Goal: Information Seeking & Learning: Learn about a topic

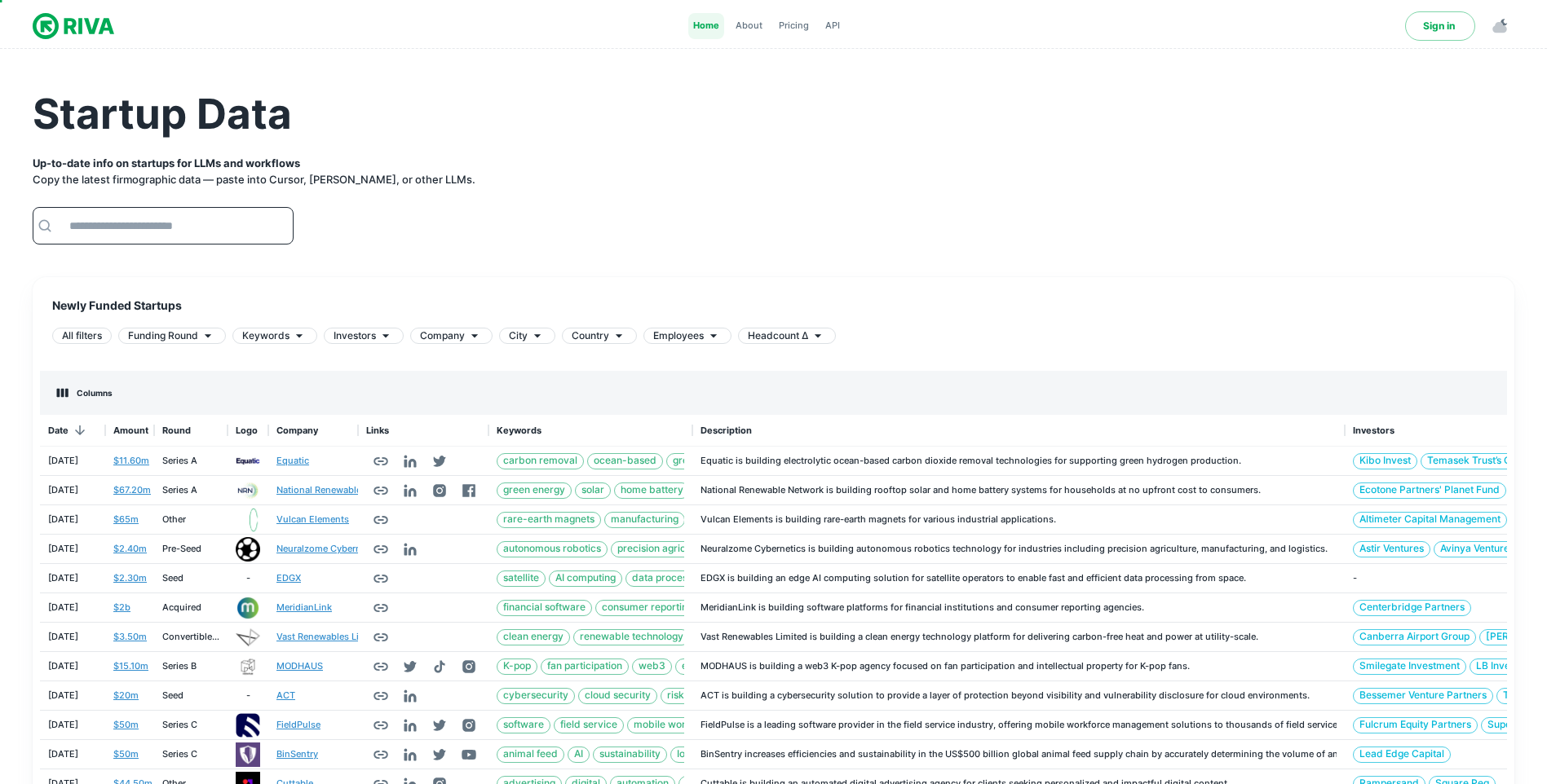
click at [241, 239] on input "text" at bounding box center [176, 226] width 234 height 36
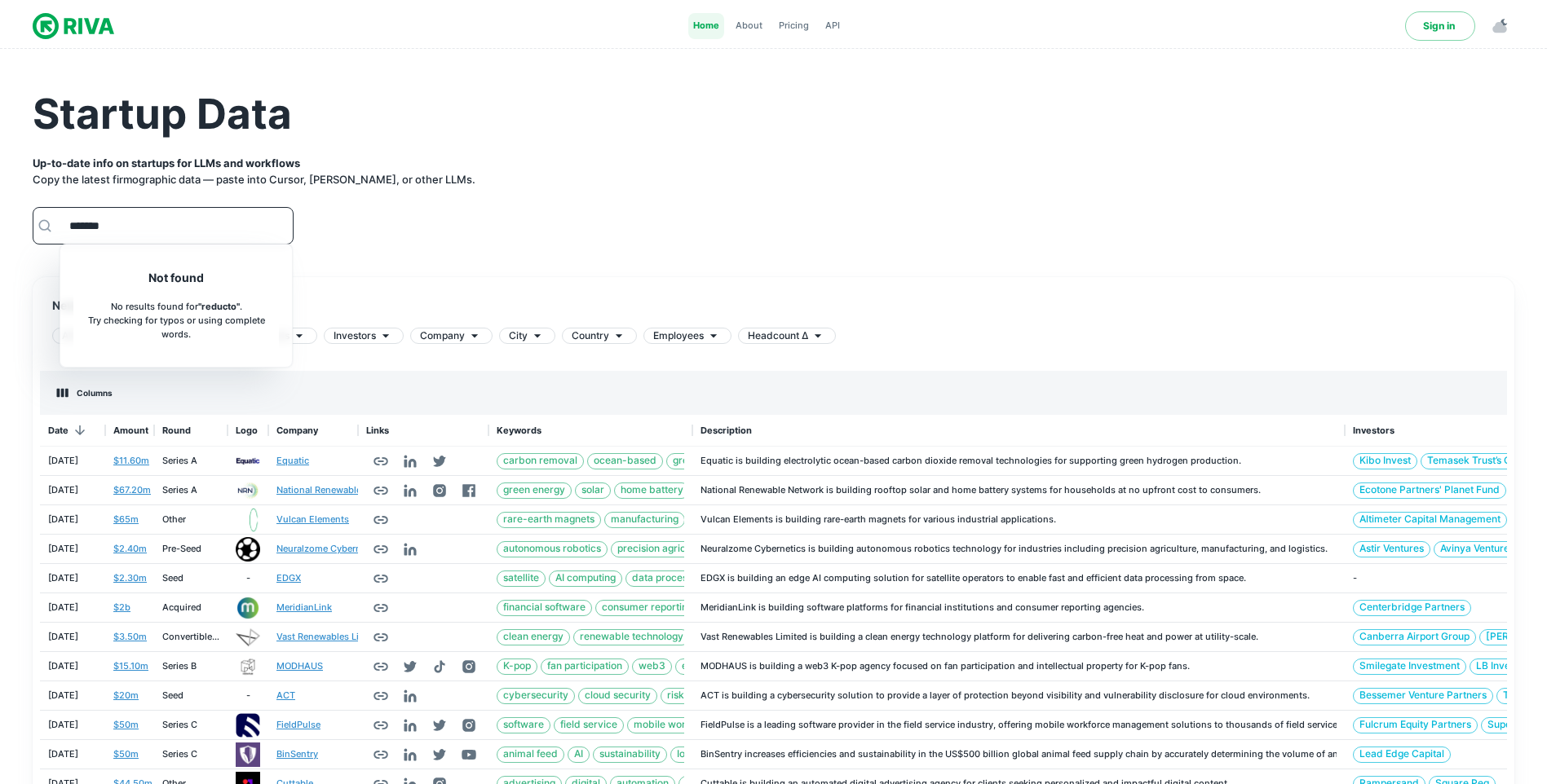
type input "*******"
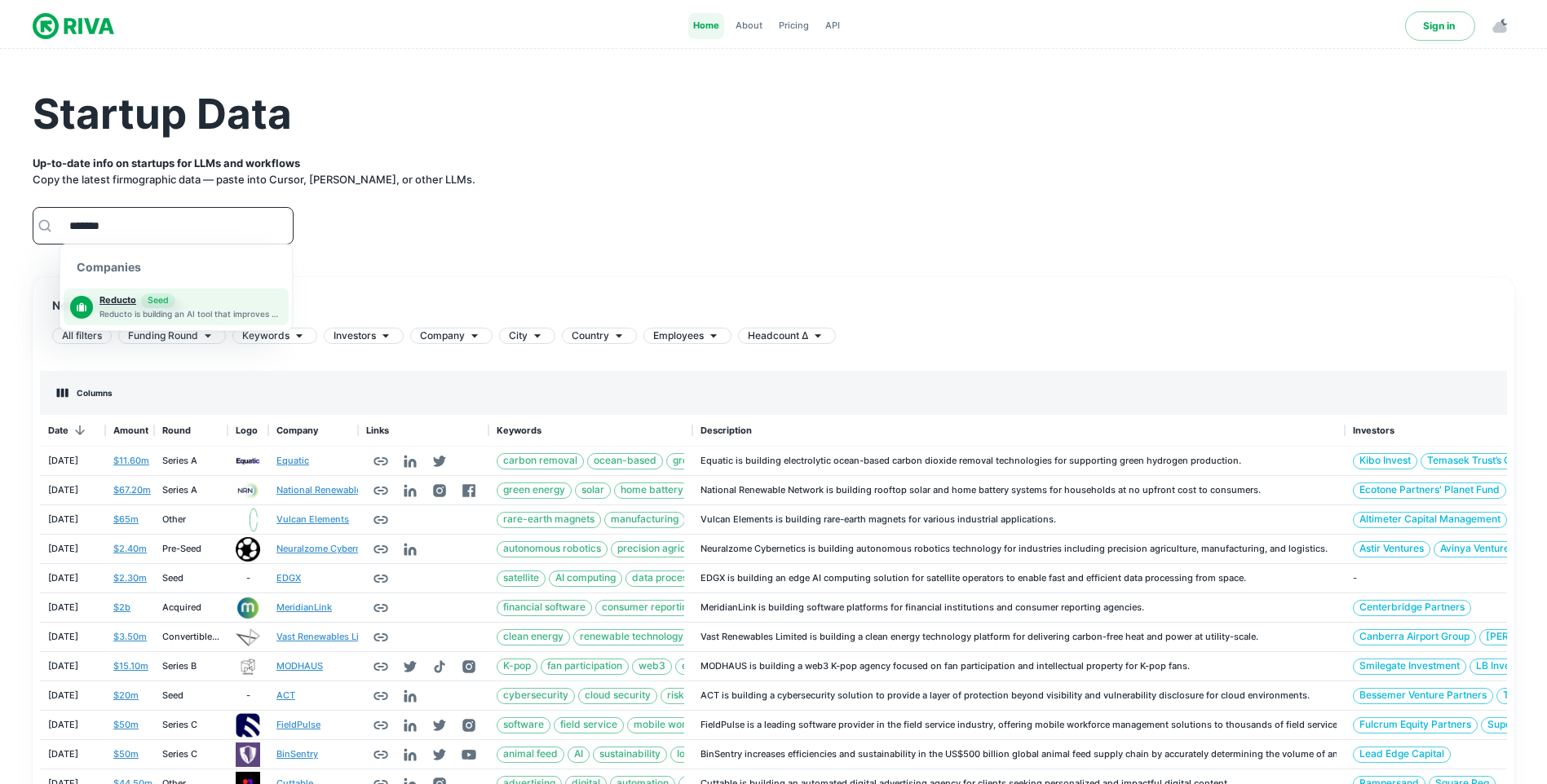
click at [247, 306] on div "Reducto Seed" at bounding box center [190, 301] width 183 height 15
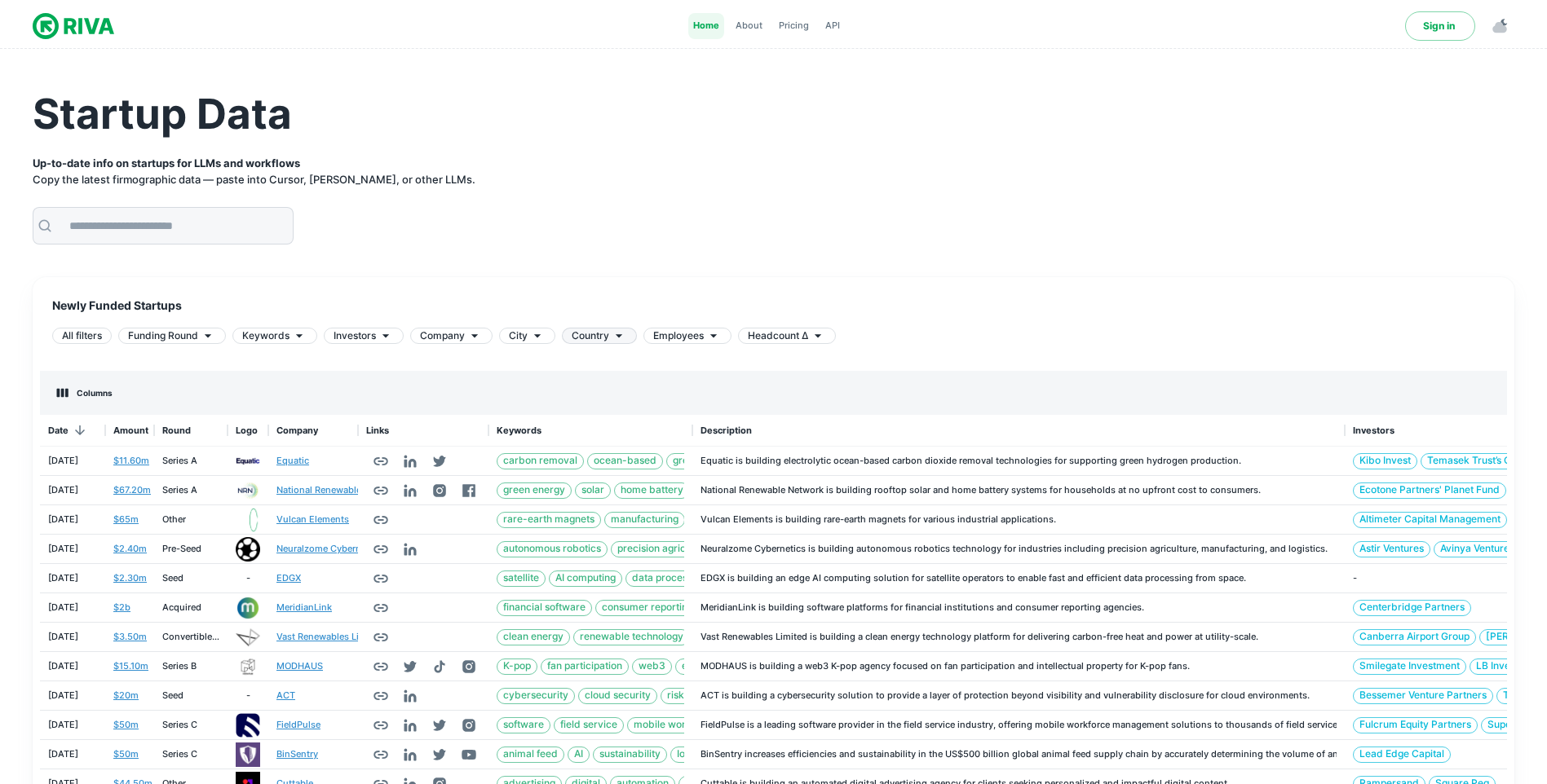
click at [619, 332] on icon at bounding box center [619, 336] width 16 height 16
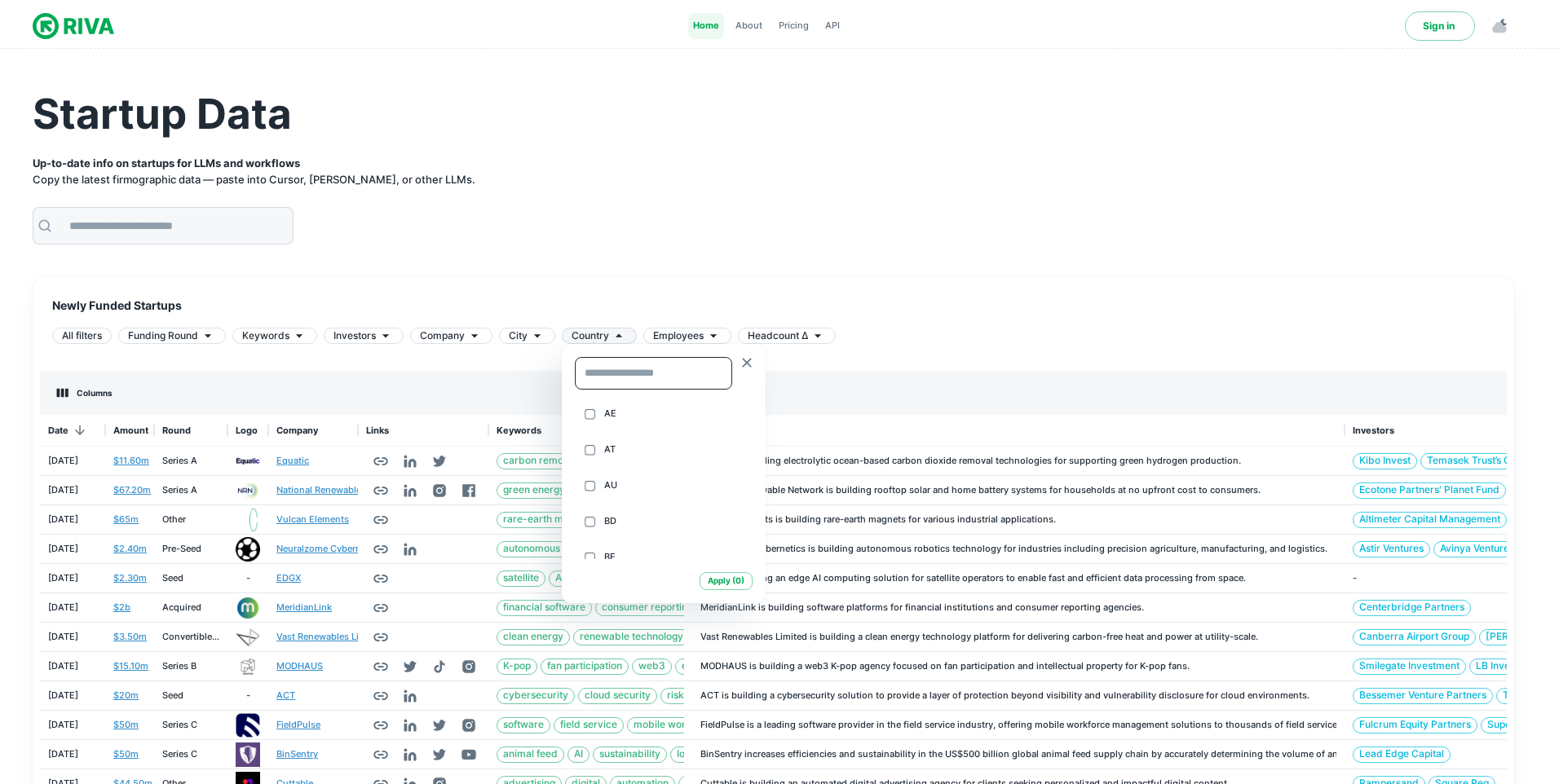
click at [623, 380] on input "text" at bounding box center [654, 374] width 144 height 22
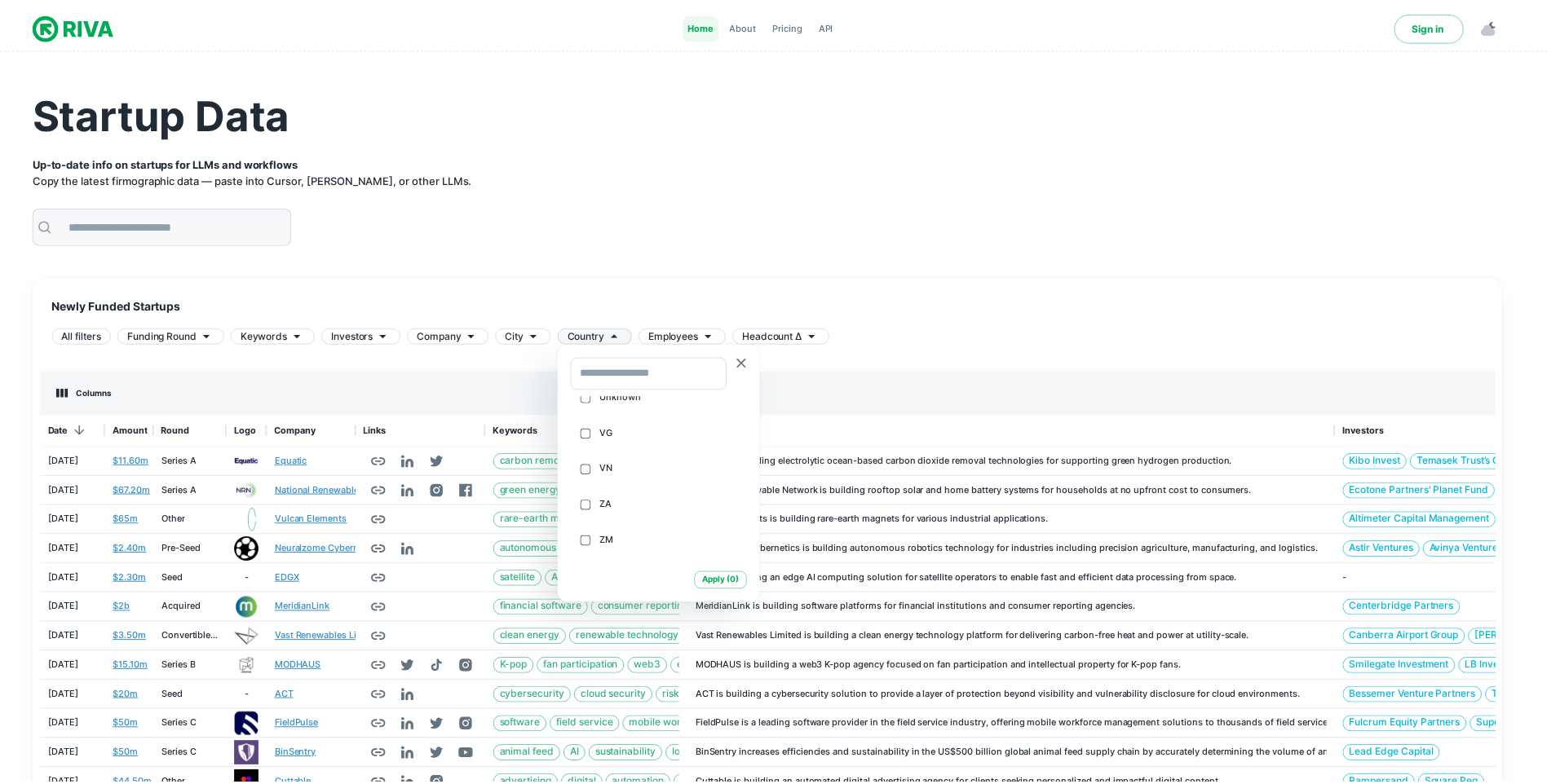
scroll to position [2580, 0]
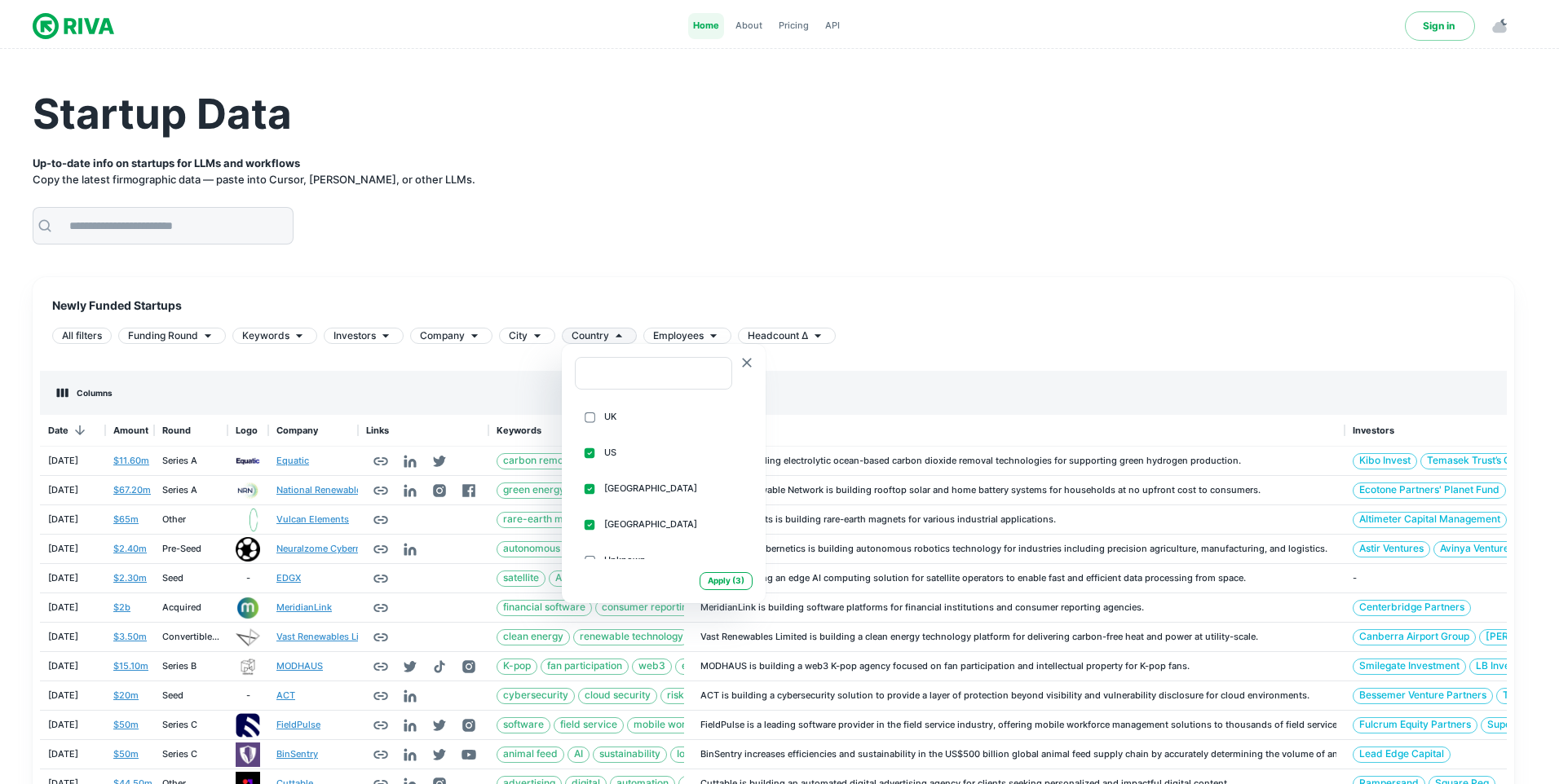
click at [723, 583] on button "Apply ( 3 )" at bounding box center [726, 582] width 53 height 18
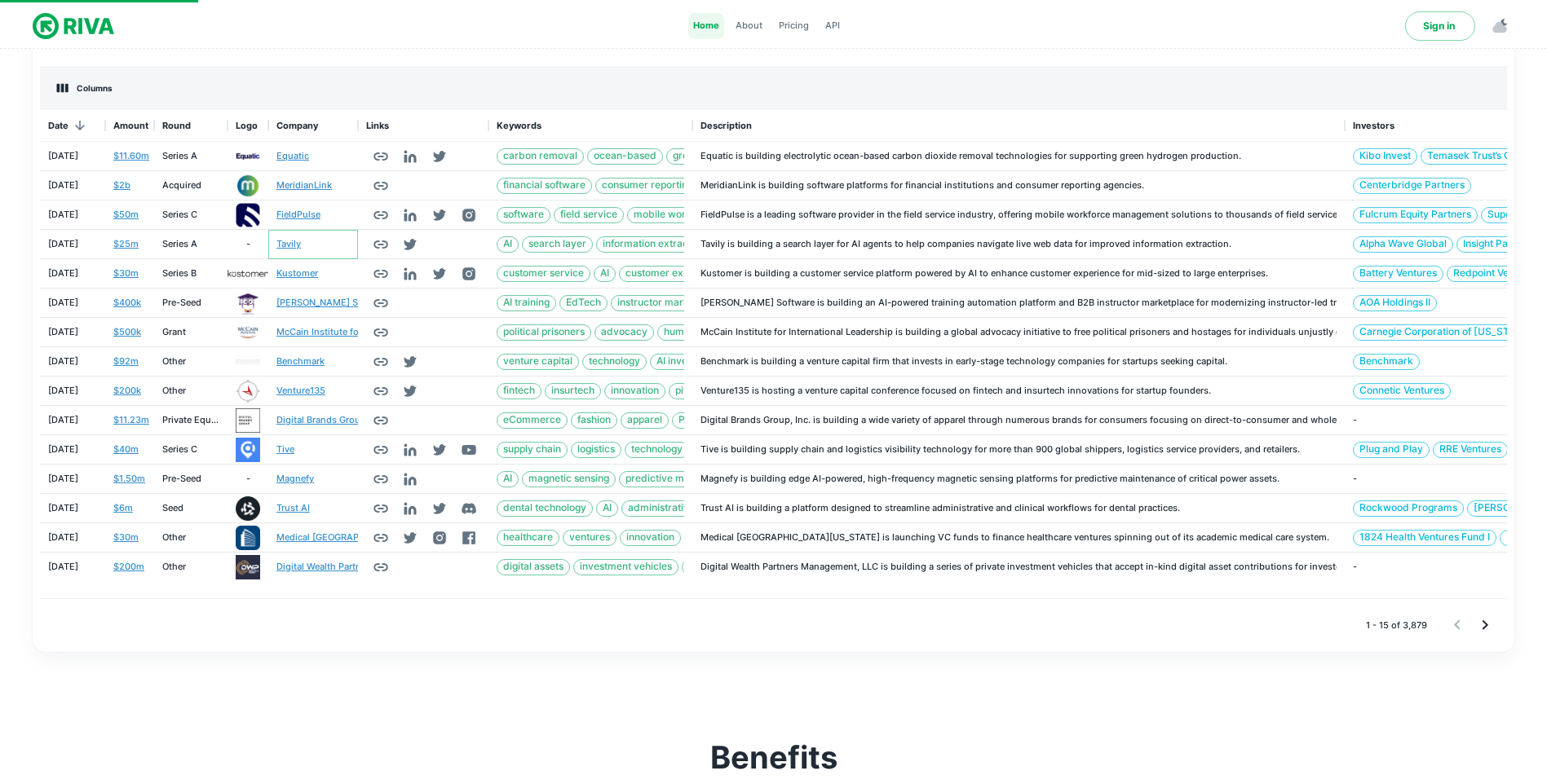
scroll to position [163, 0]
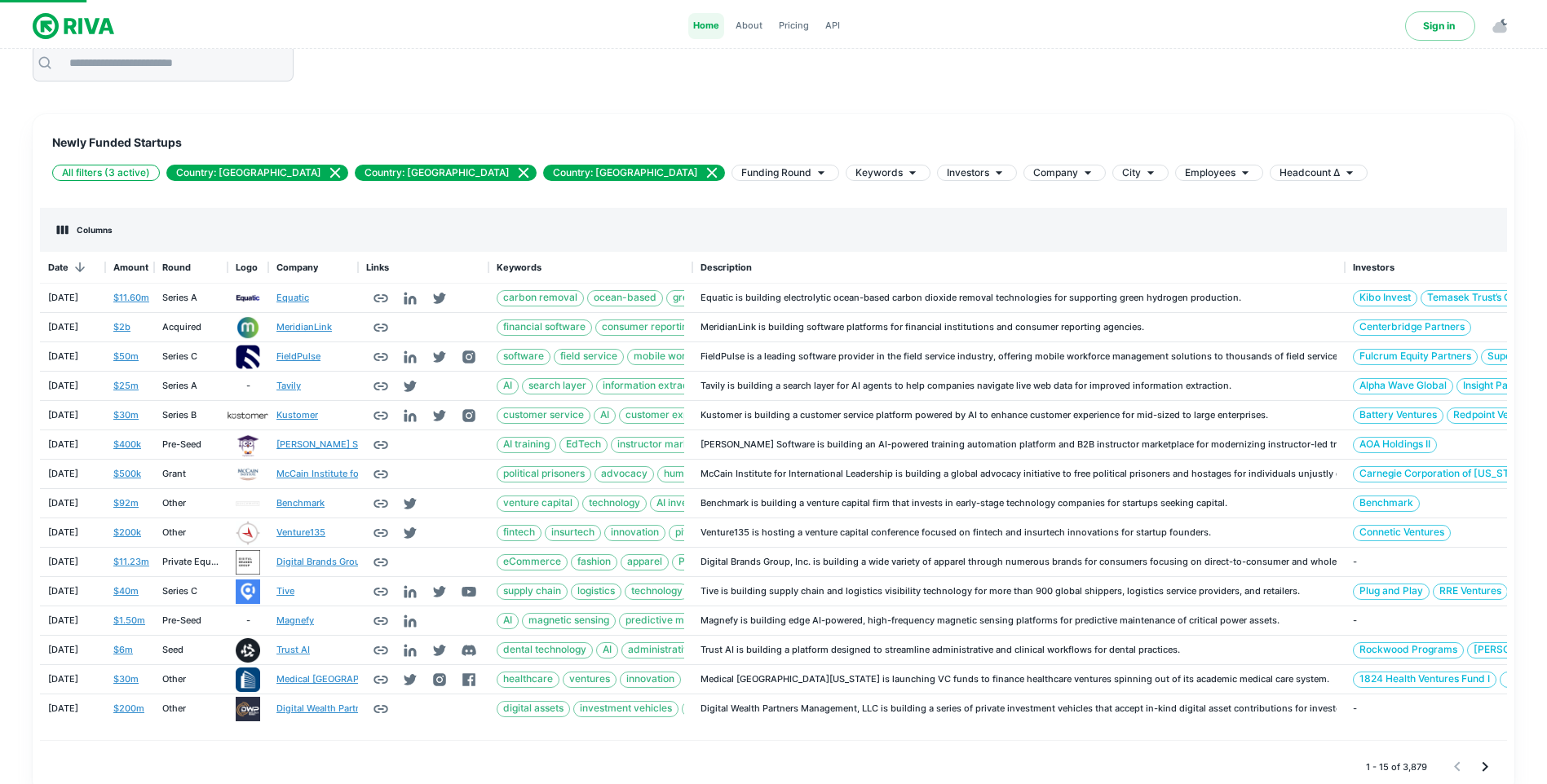
click at [1484, 765] on icon "Go to next page" at bounding box center [1485, 768] width 6 height 10
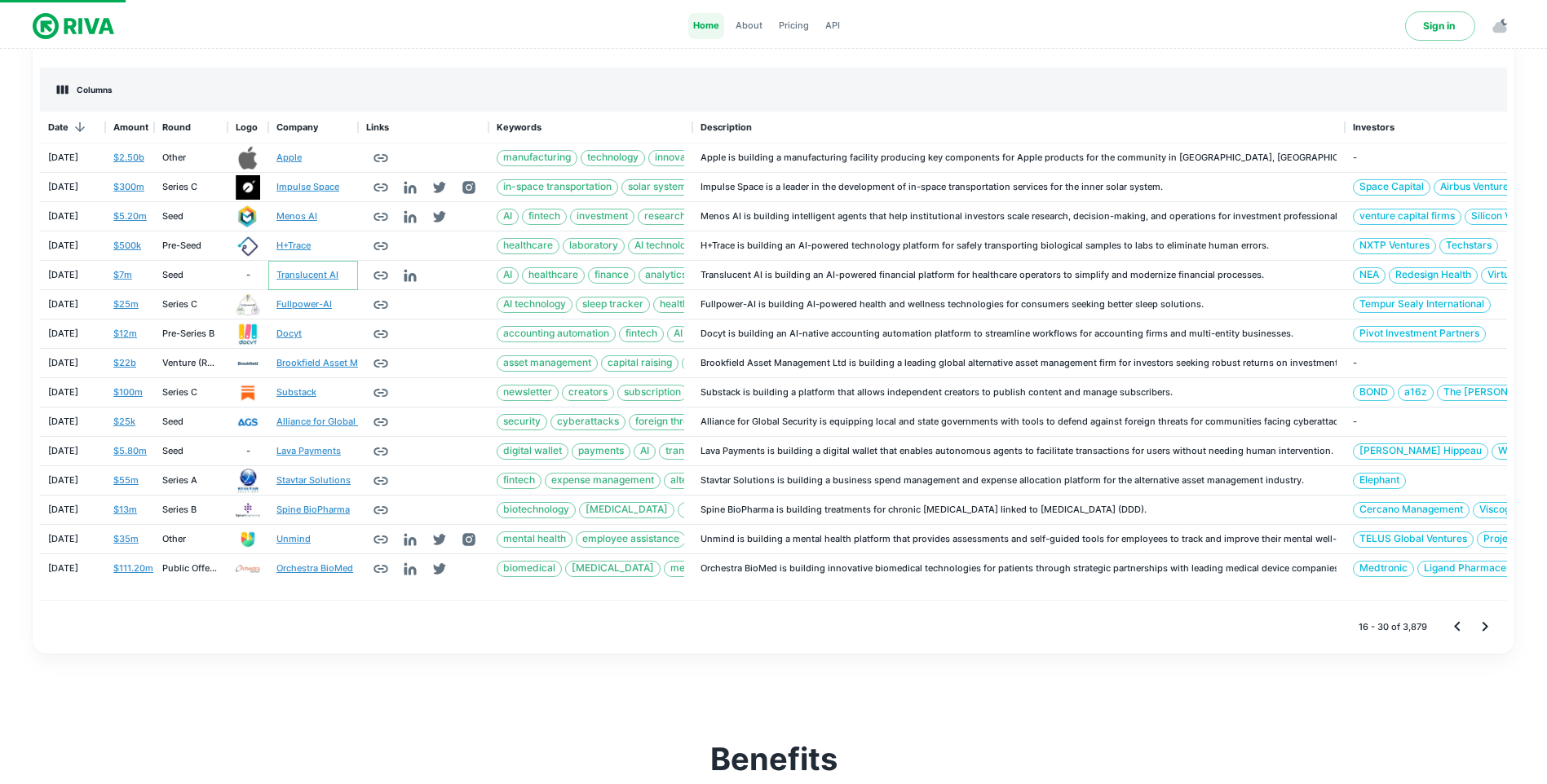
scroll to position [326, 0]
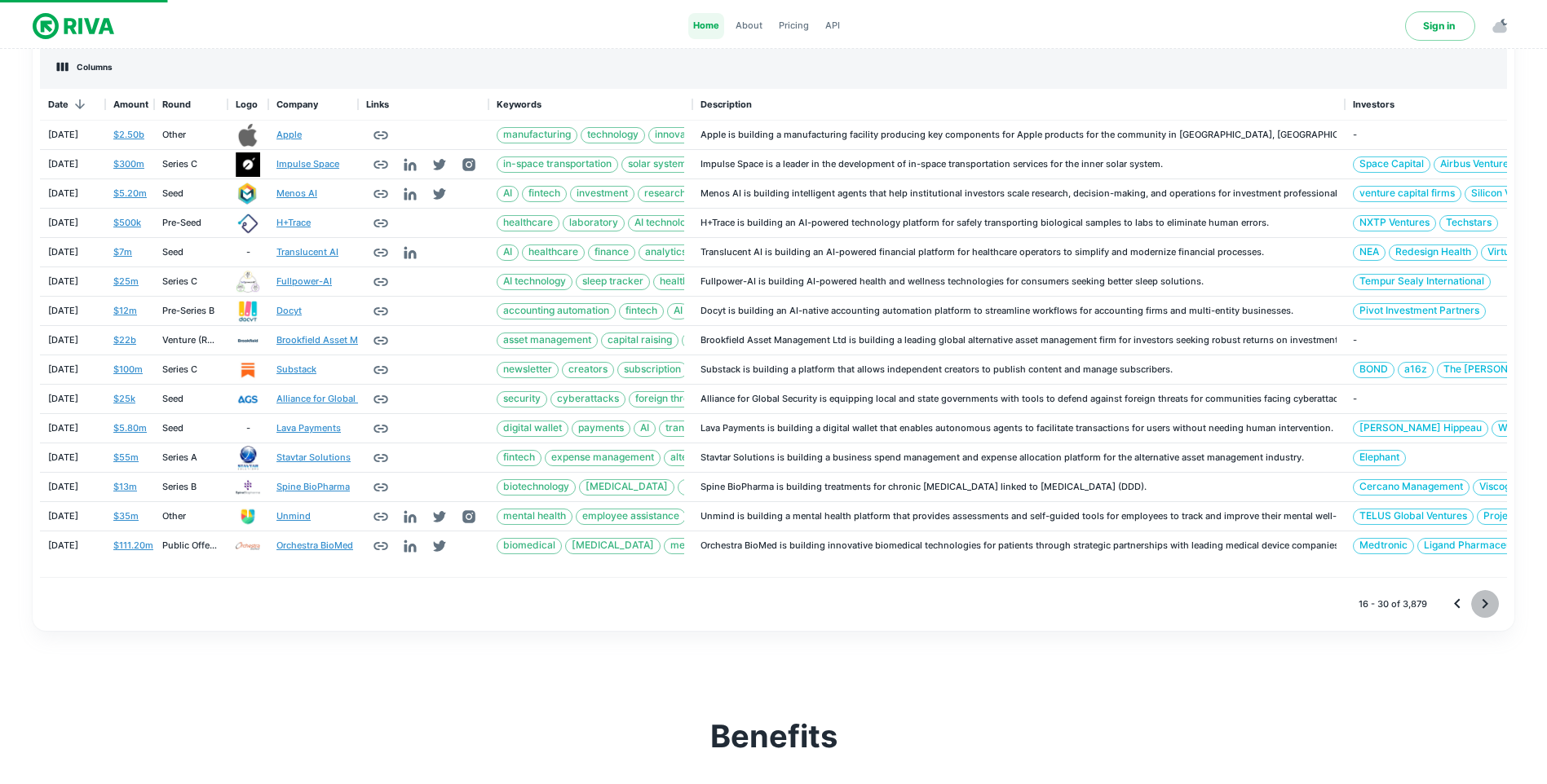
click at [1487, 608] on icon "Go to next page" at bounding box center [1485, 605] width 20 height 20
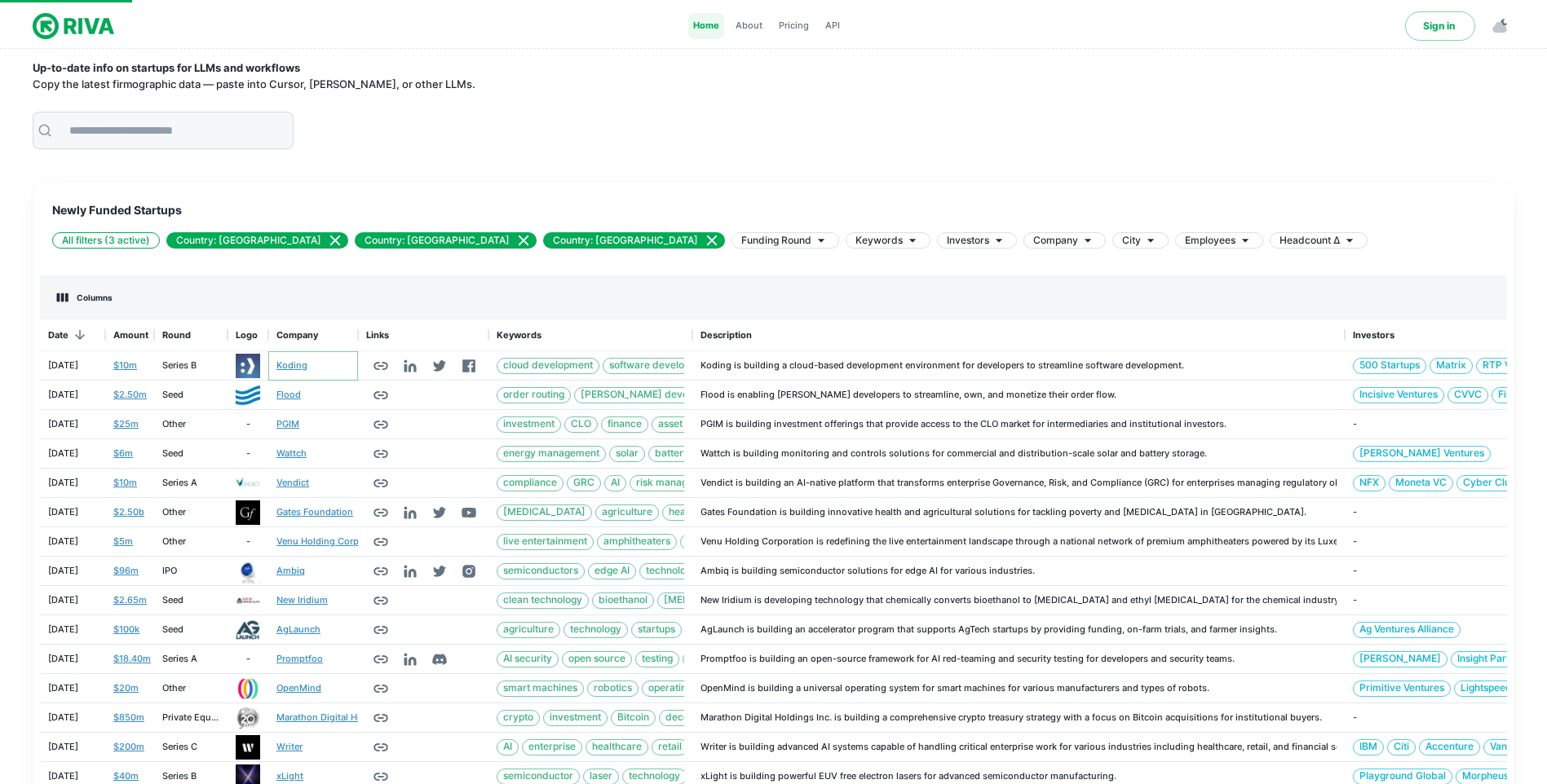
scroll to position [0, 0]
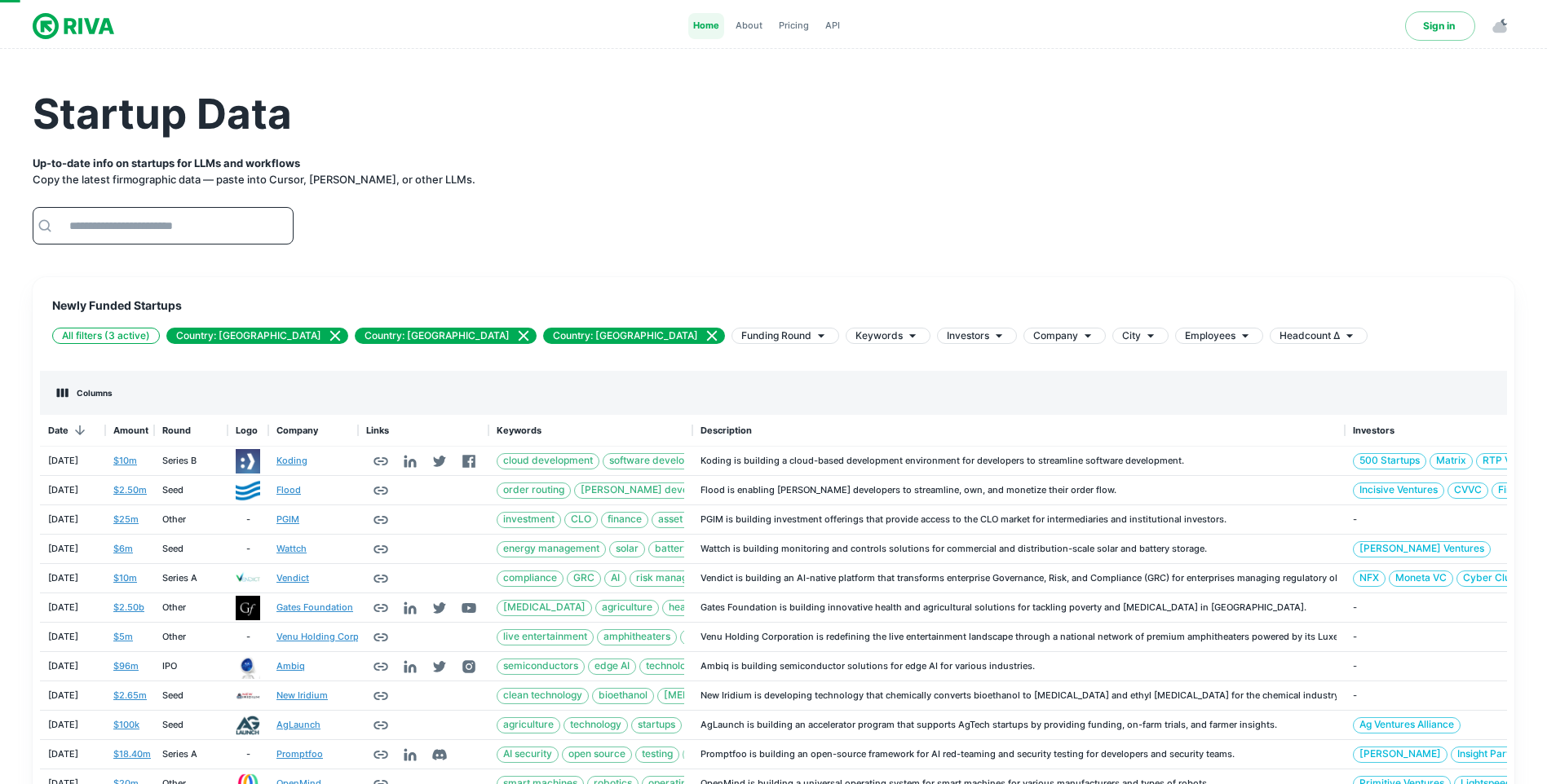
click at [197, 228] on input "text" at bounding box center [176, 226] width 234 height 36
click at [197, 227] on input "text" at bounding box center [176, 226] width 234 height 36
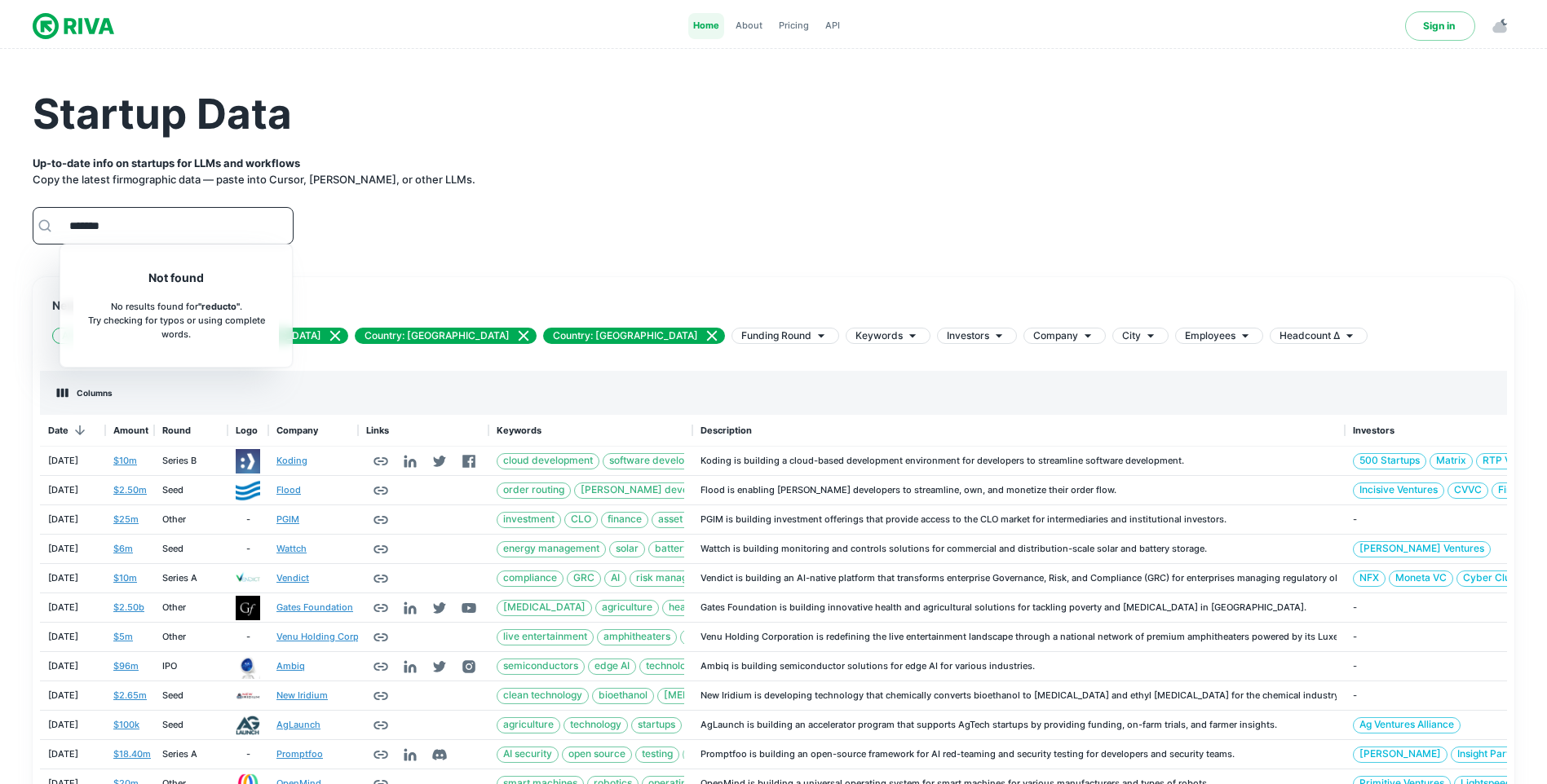
type input "*******"
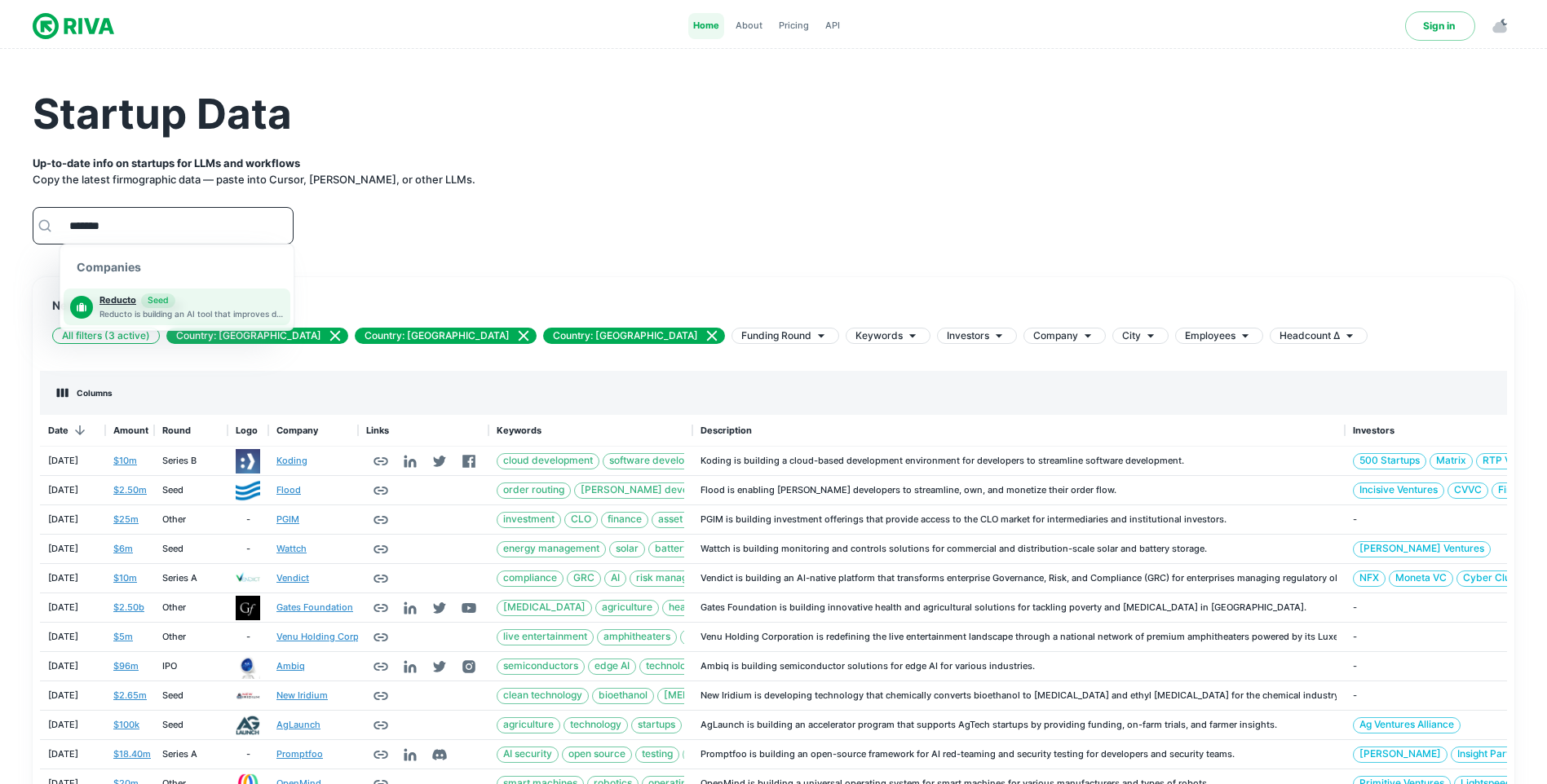
click at [116, 300] on span "Reducto" at bounding box center [117, 300] width 37 height 11
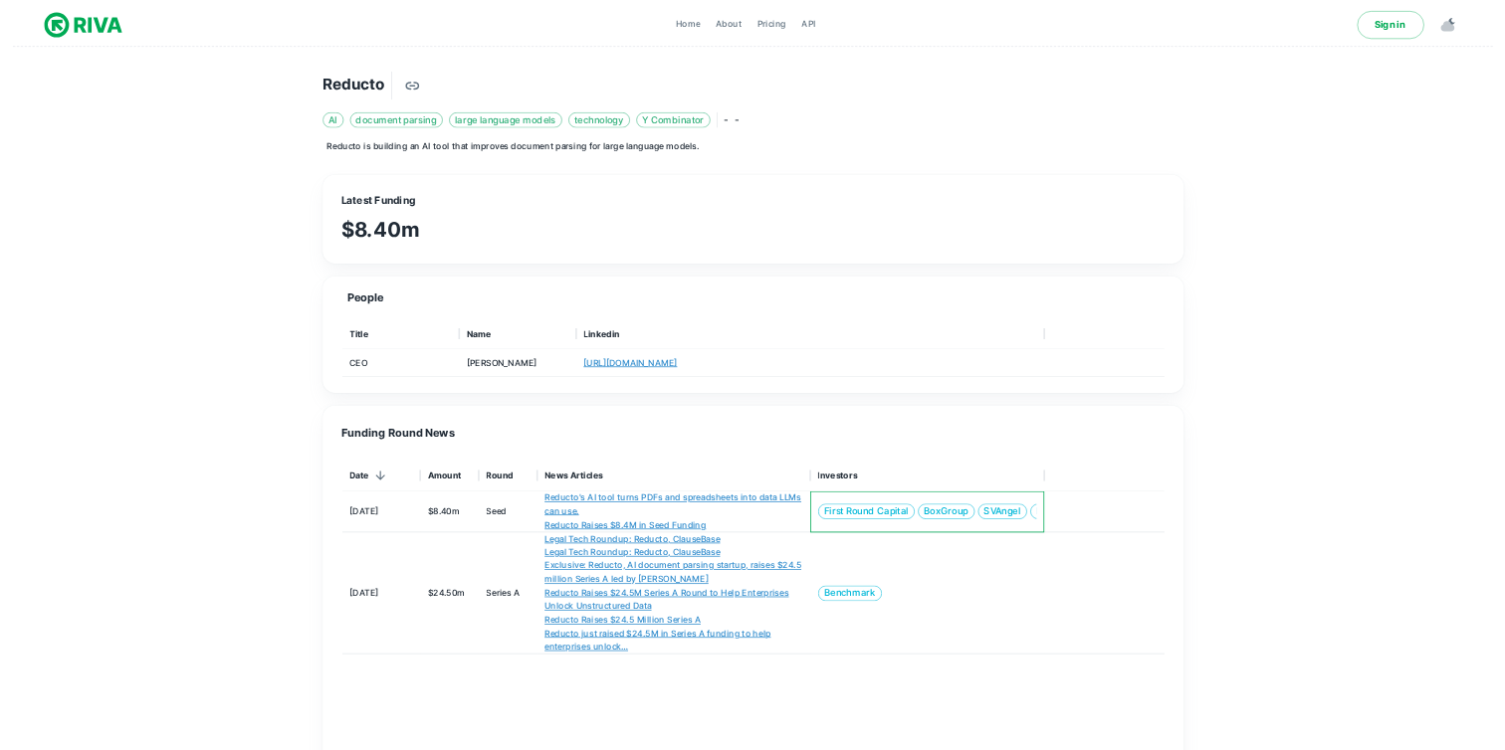
scroll to position [0, 51]
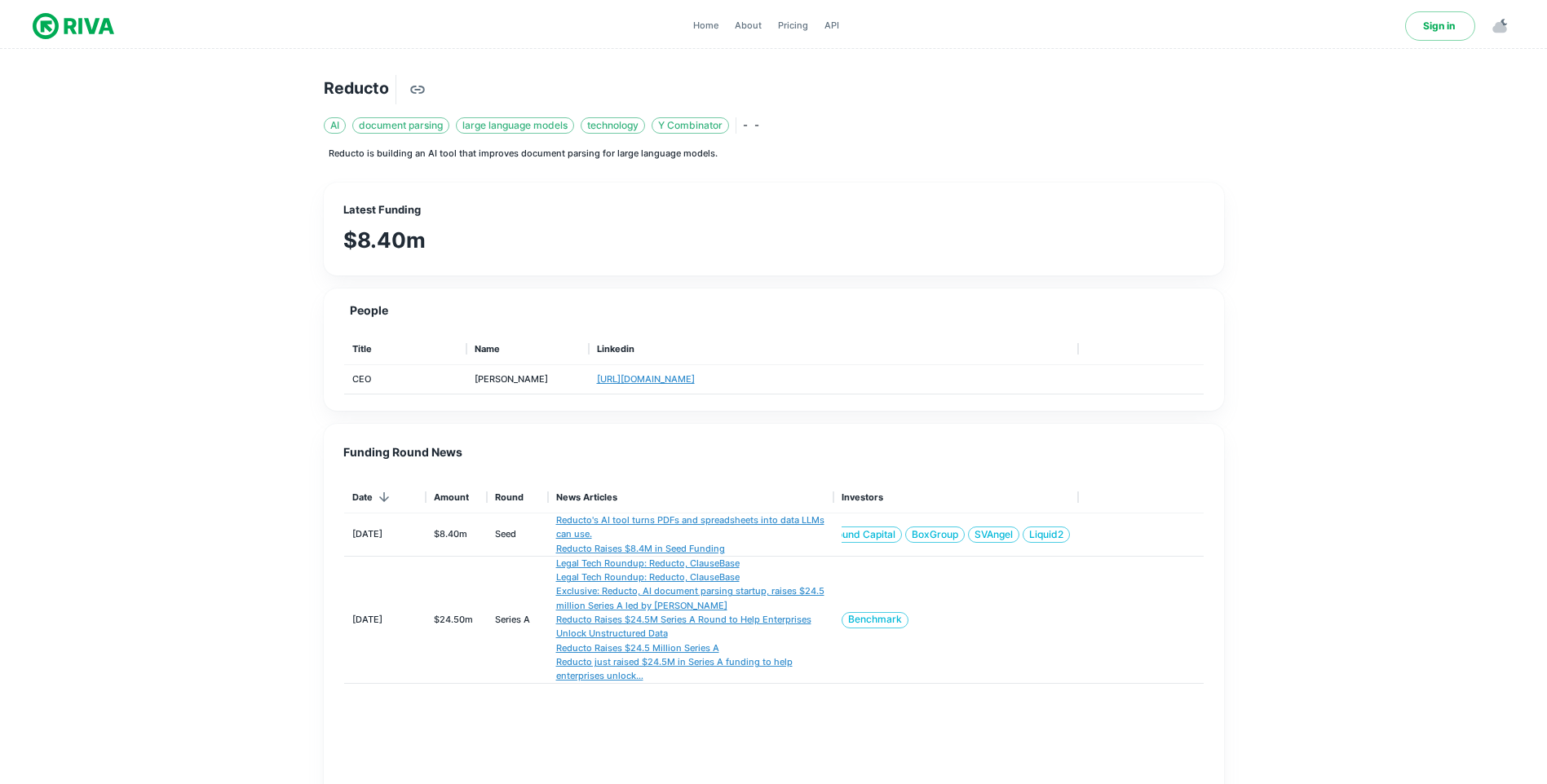
click at [1110, 364] on div "Title Name Linkedin" at bounding box center [774, 349] width 860 height 32
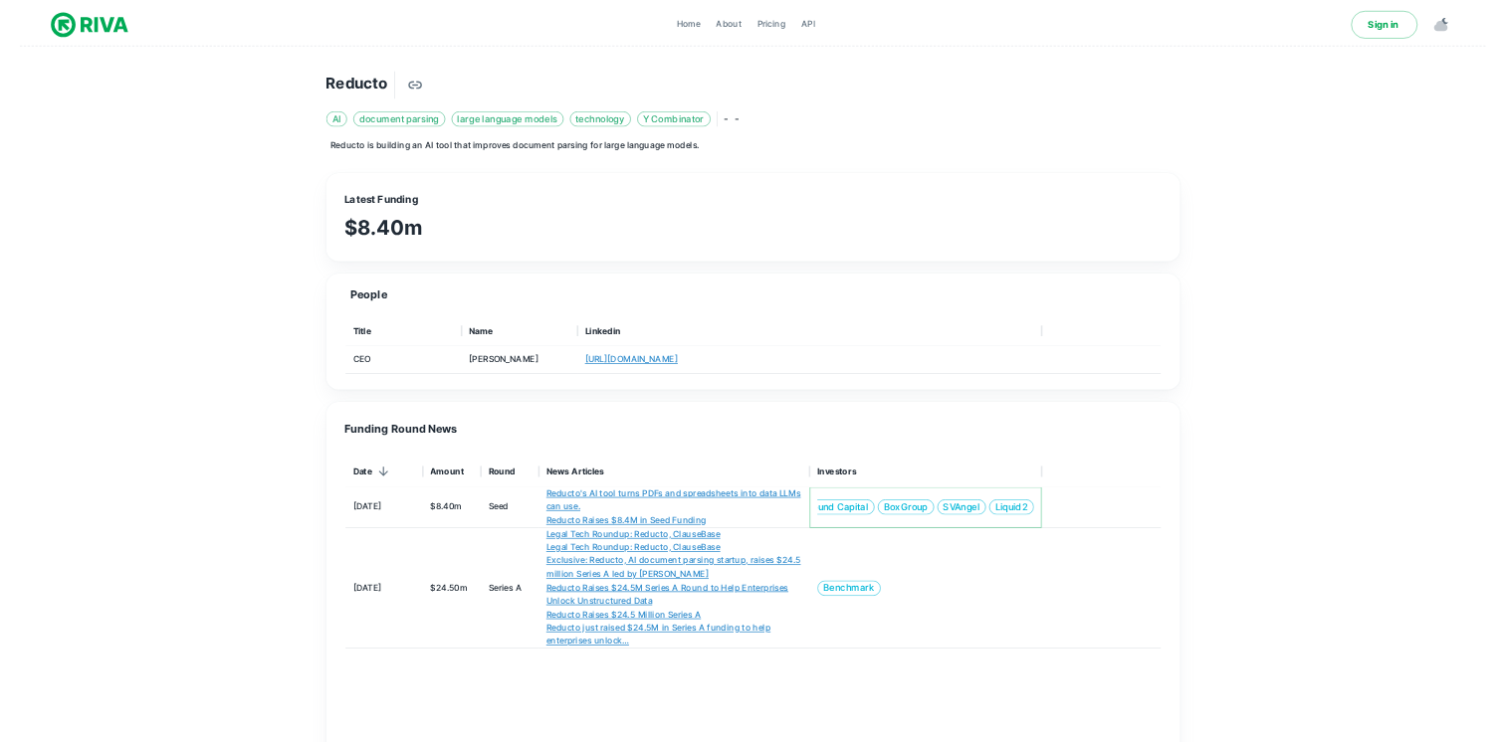
scroll to position [416, 1034]
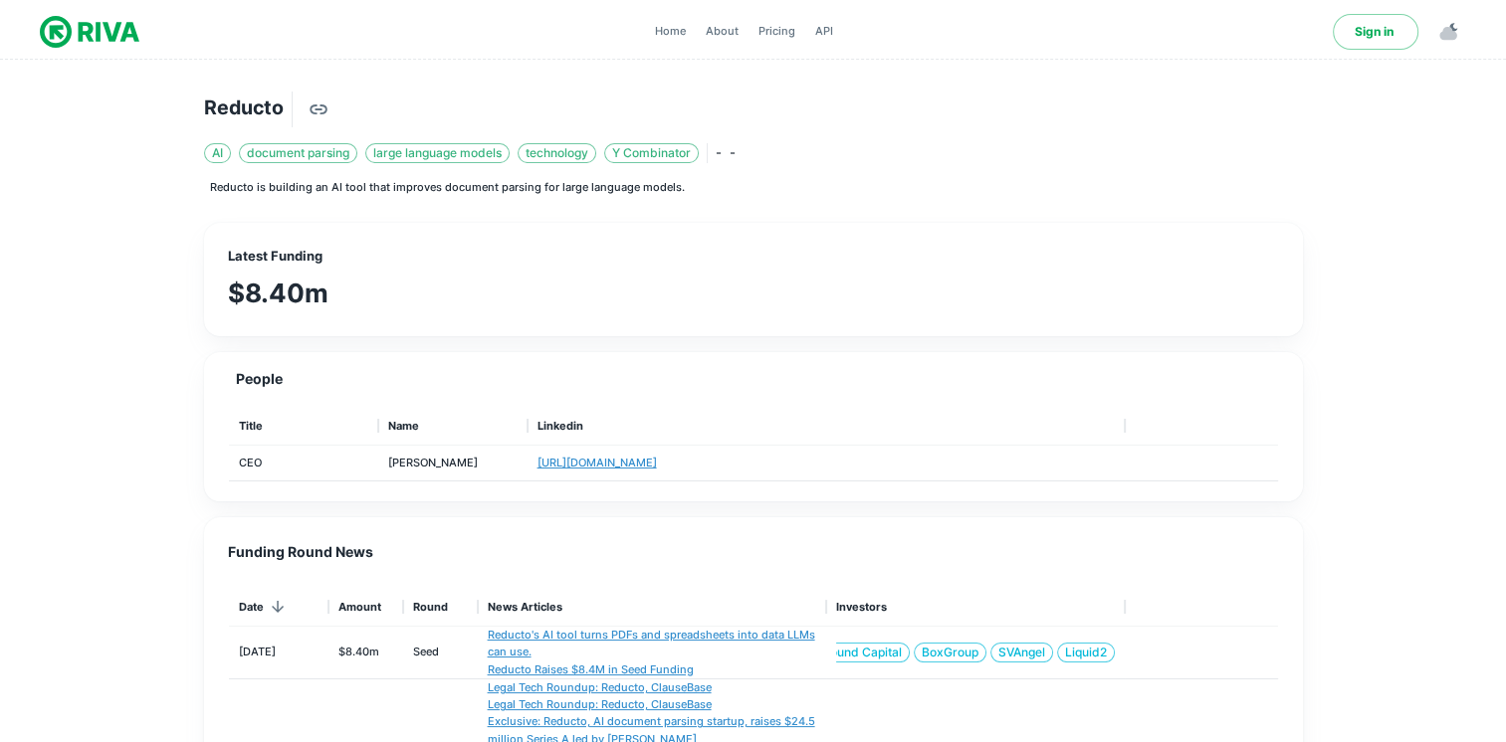
drag, startPoint x: 798, startPoint y: 436, endPoint x: 1421, endPoint y: 421, distance: 623.2
click at [1421, 417] on main "Reducto AI document parsing large language models technology Y Combinator - - R…" at bounding box center [753, 507] width 1506 height 1015
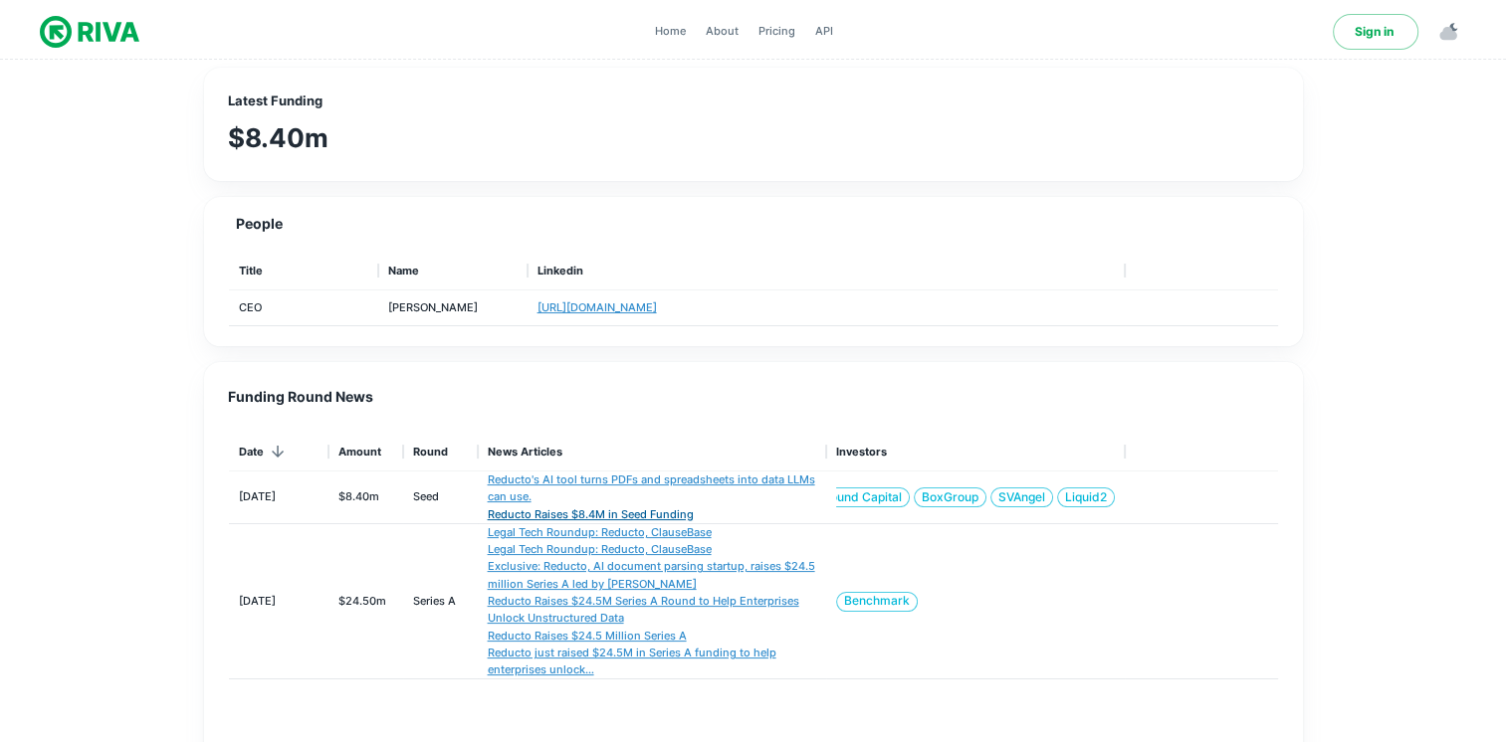
scroll to position [0, 0]
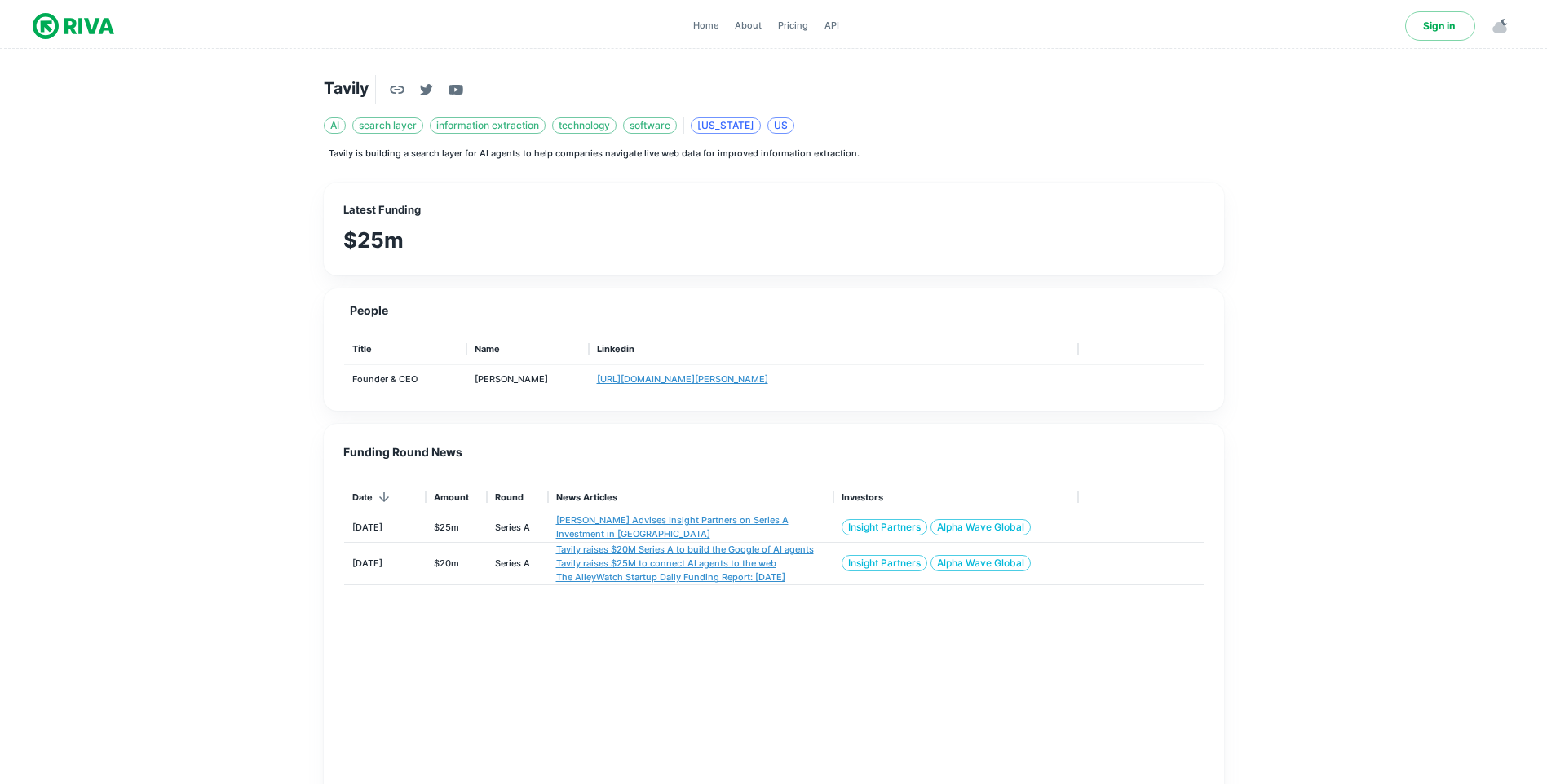
scroll to position [341, 847]
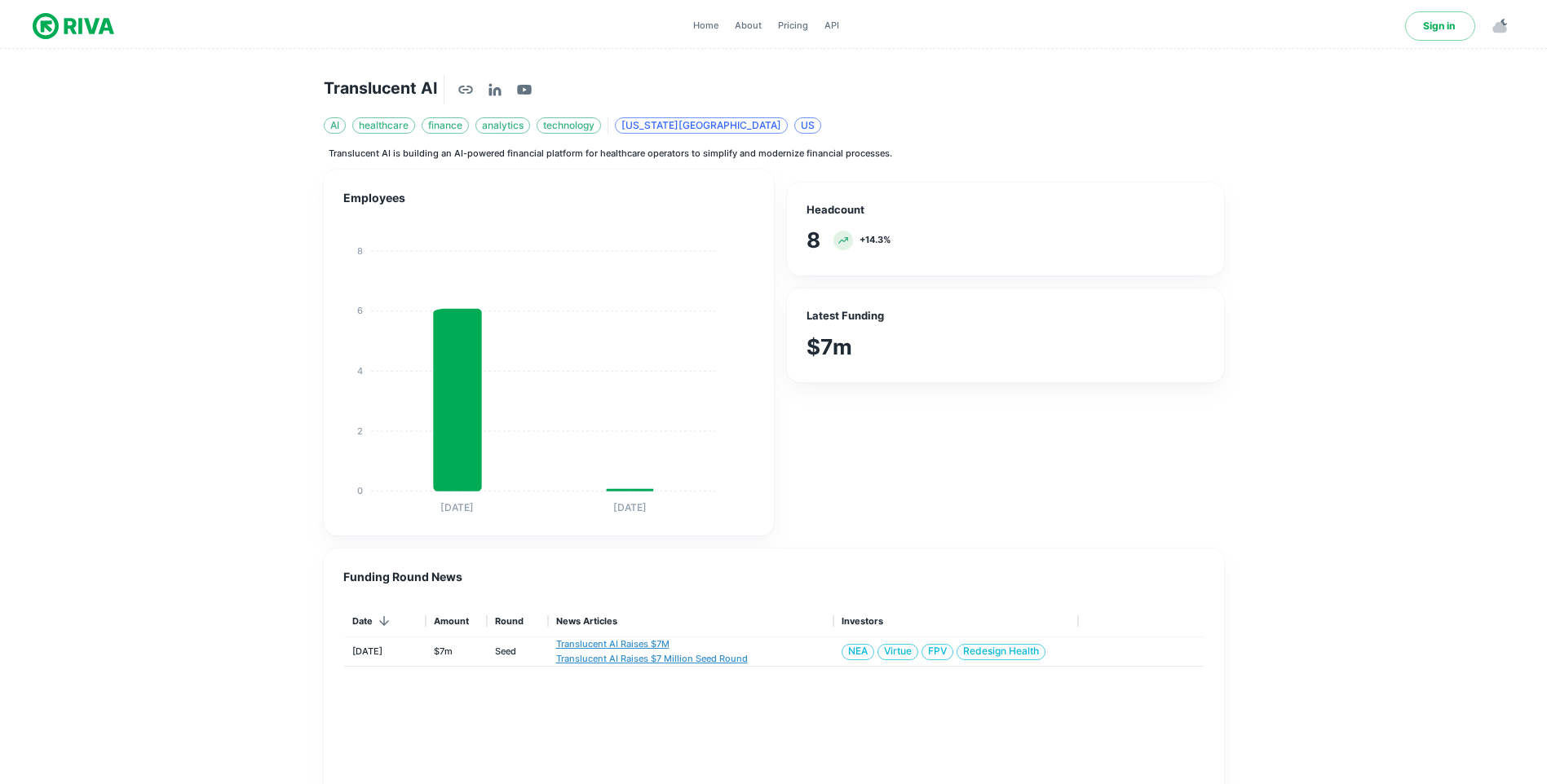
scroll to position [341, 847]
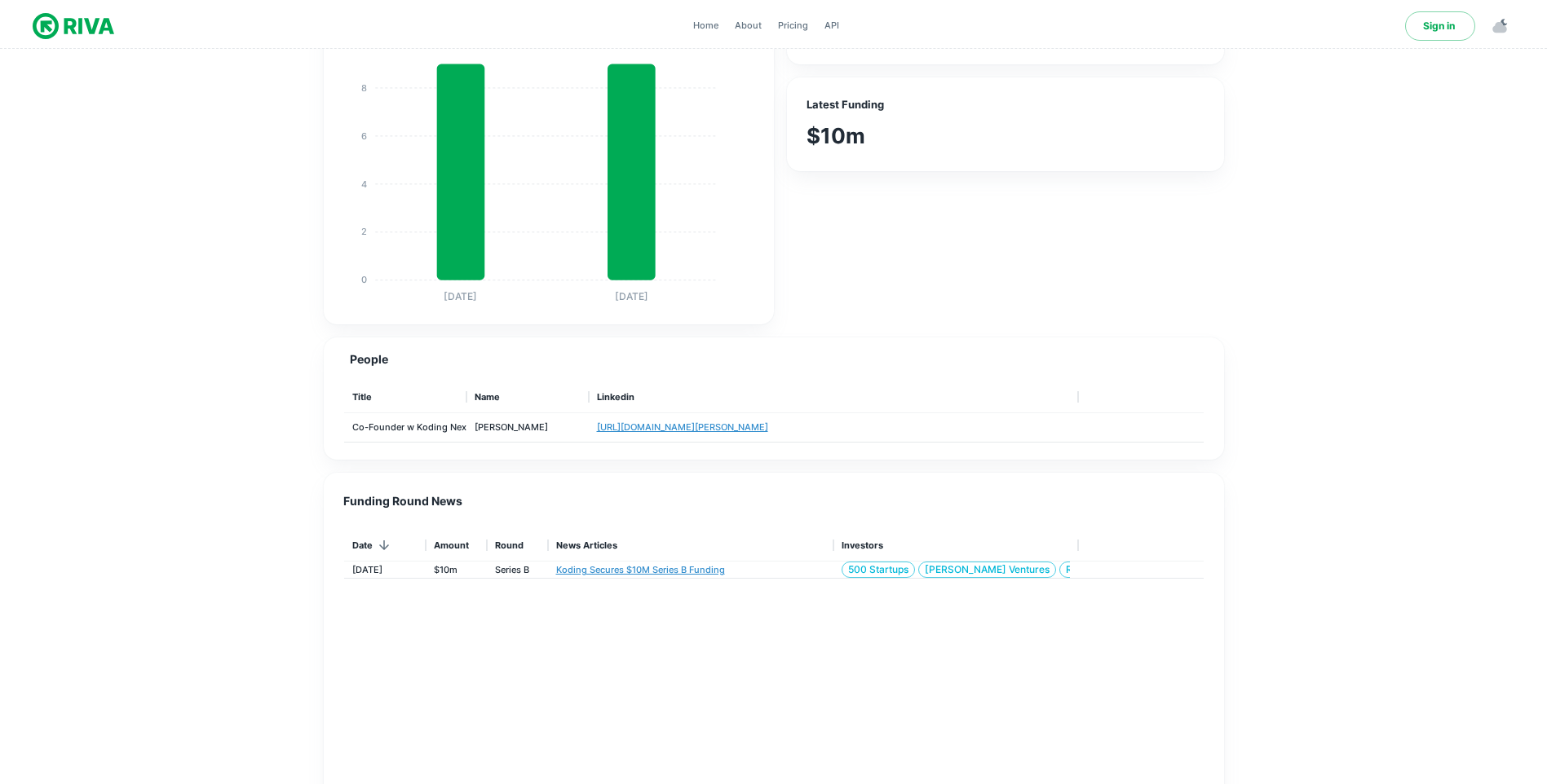
scroll to position [245, 0]
